Goal: Find specific page/section: Find specific page/section

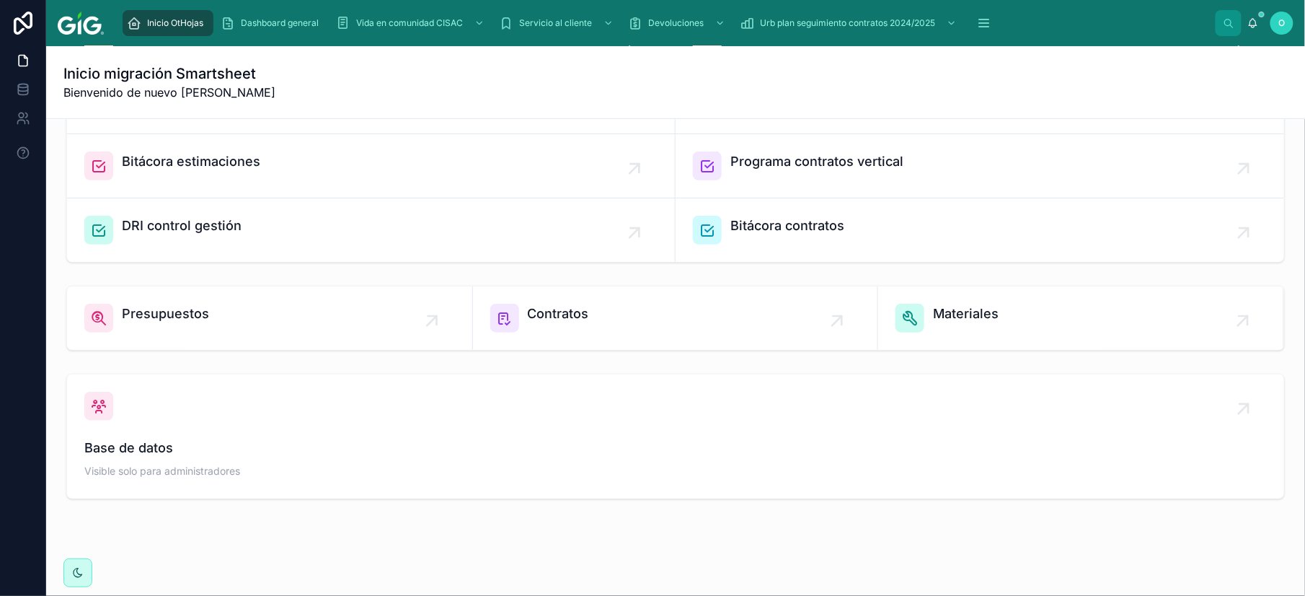
scroll to position [415, 0]
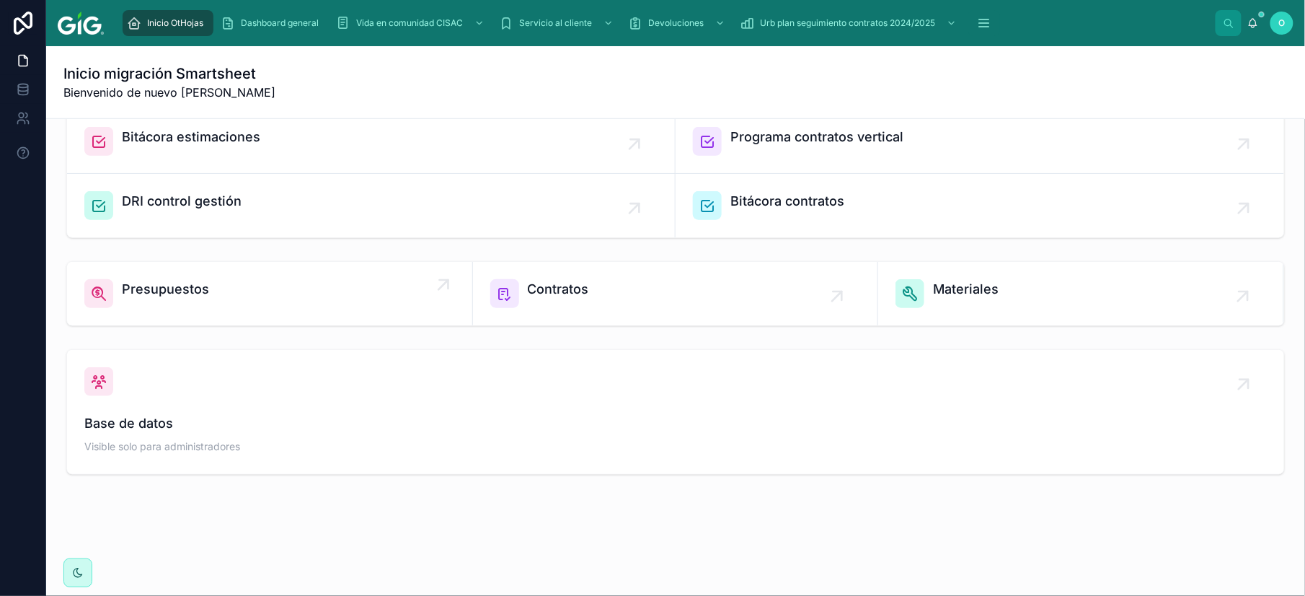
click at [378, 312] on link "Presupuestos" at bounding box center [270, 293] width 406 height 63
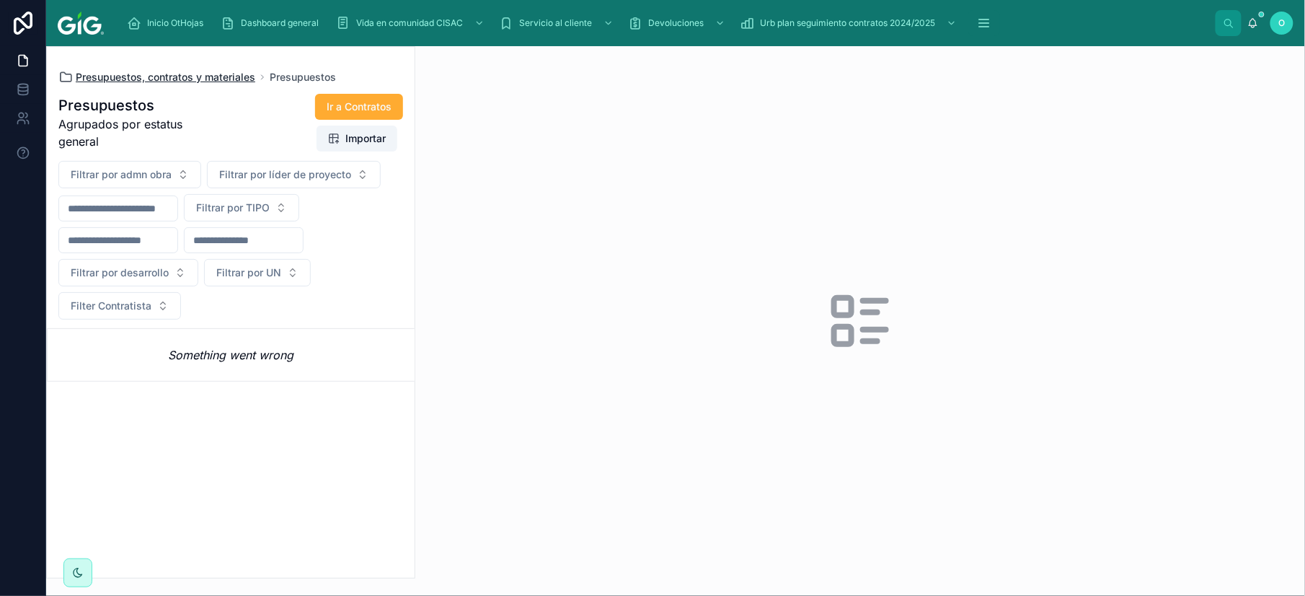
click at [131, 81] on span "Presupuestos, contratos y materiales" at bounding box center [166, 77] width 180 height 14
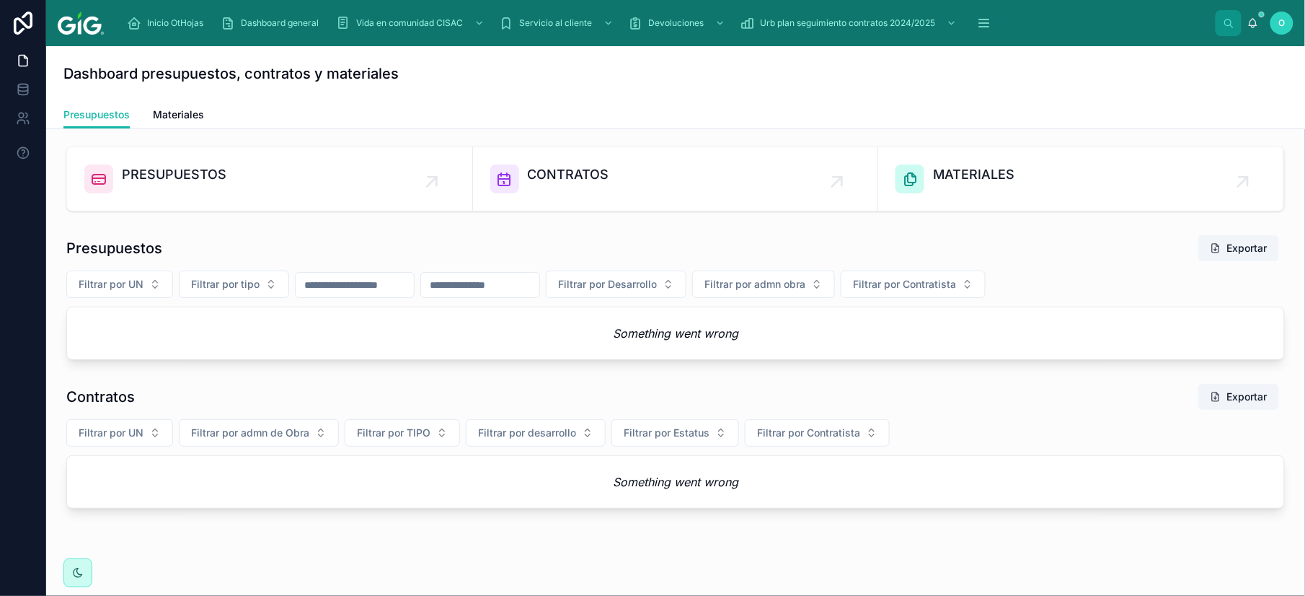
click at [131, 81] on h1 "Dashboard presupuestos, contratos y materiales" at bounding box center [230, 73] width 335 height 20
click at [275, 286] on button "Filtrar por tipo" at bounding box center [234, 283] width 110 height 27
click at [171, 392] on div "VER" at bounding box center [234, 390] width 173 height 23
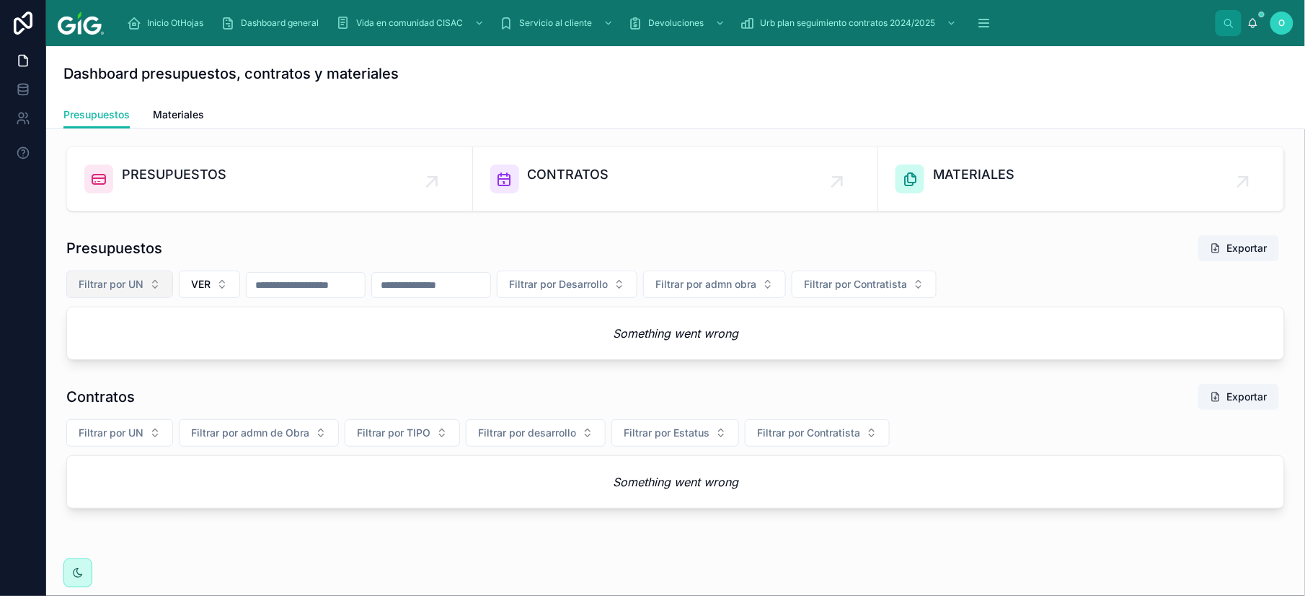
click at [151, 286] on button "Filtrar por UN" at bounding box center [119, 283] width 107 height 27
